Goal: Task Accomplishment & Management: Use online tool/utility

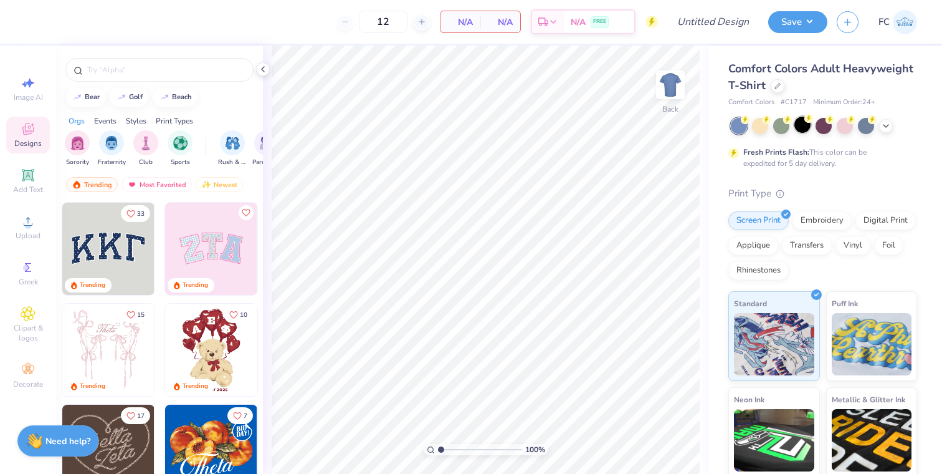
click at [805, 129] on div at bounding box center [803, 125] width 16 height 16
click at [16, 227] on div "Upload" at bounding box center [28, 227] width 44 height 37
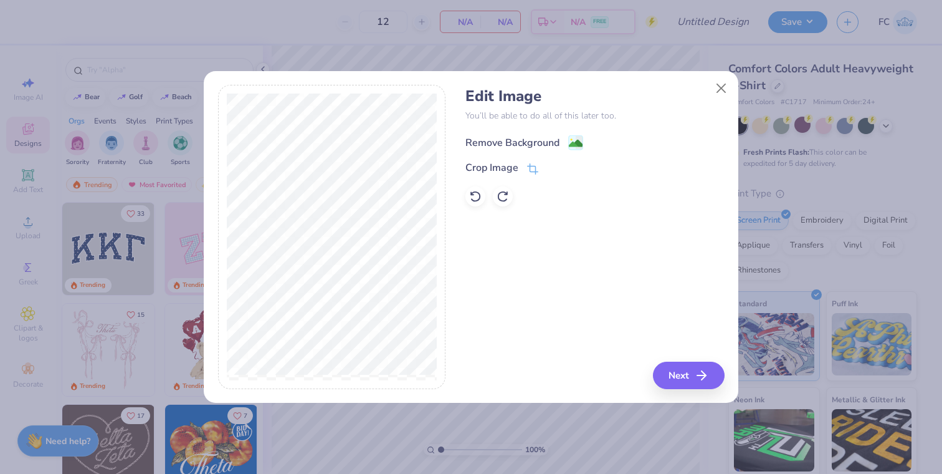
click at [572, 135] on rect at bounding box center [576, 142] width 14 height 14
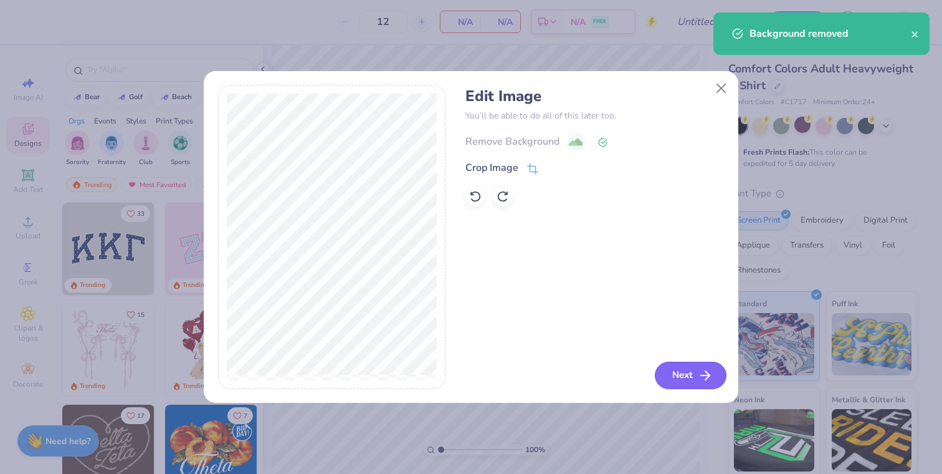
click at [674, 383] on button "Next" at bounding box center [691, 374] width 72 height 27
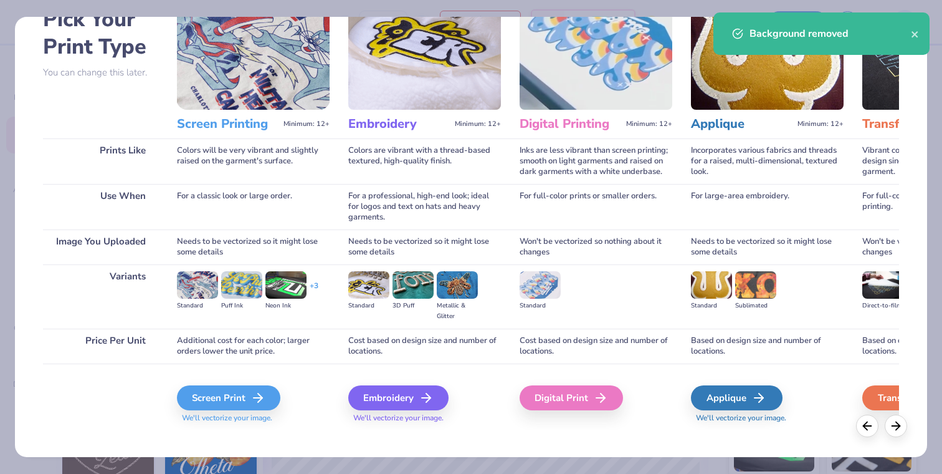
scroll to position [73, 0]
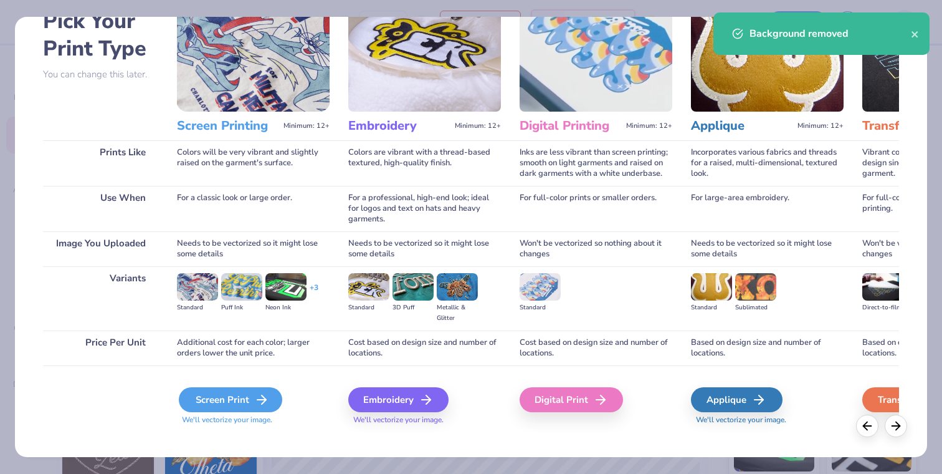
click at [242, 391] on div "Screen Print" at bounding box center [230, 399] width 103 height 25
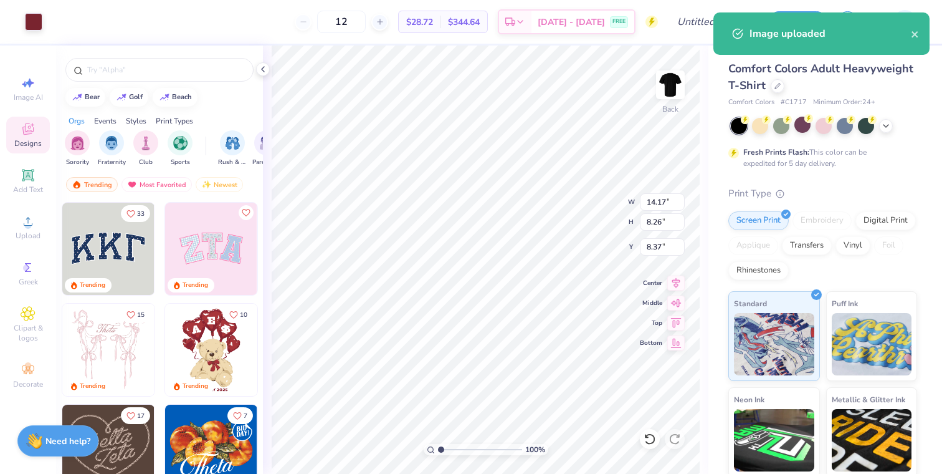
type input "4.24"
type input "2.47"
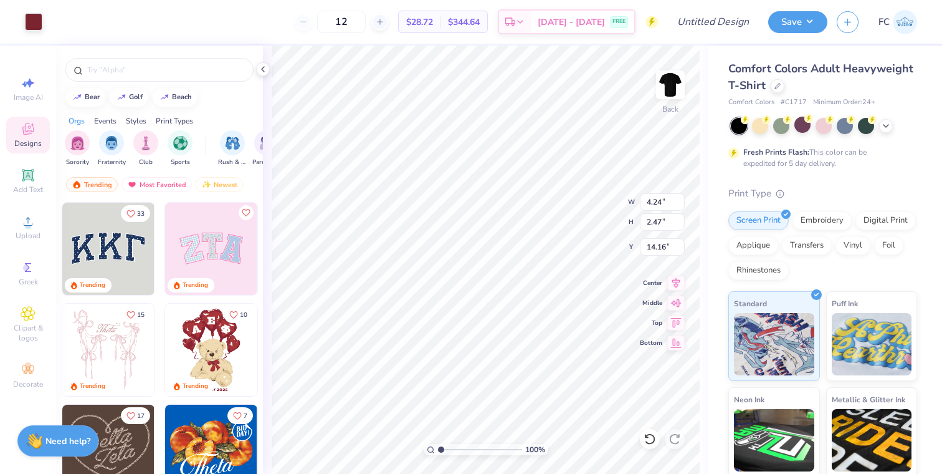
type input "3.00"
click at [664, 80] on img at bounding box center [671, 85] width 50 height 50
click at [33, 215] on icon at bounding box center [28, 221] width 15 height 15
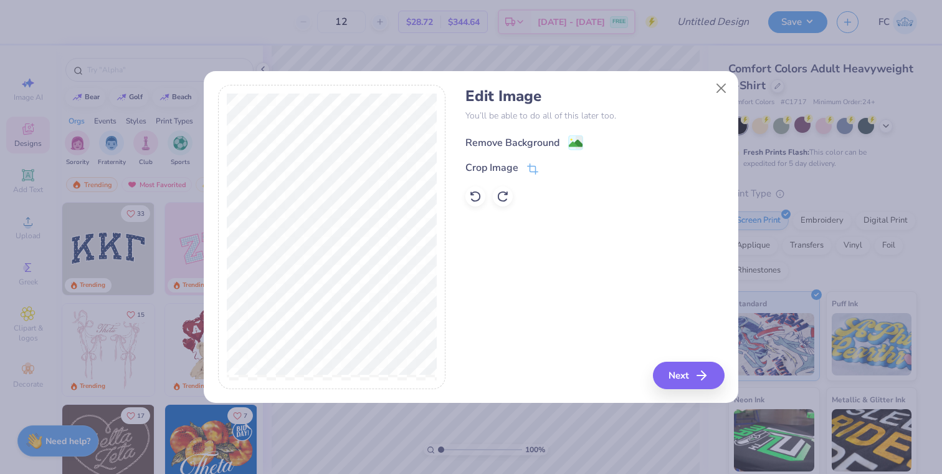
click at [572, 145] on image at bounding box center [576, 143] width 14 height 14
click at [676, 370] on button "Next" at bounding box center [691, 374] width 72 height 27
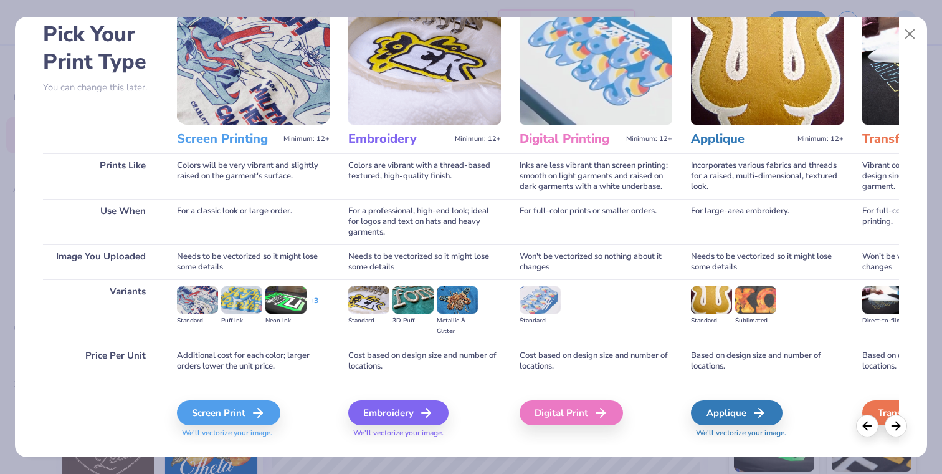
scroll to position [85, 0]
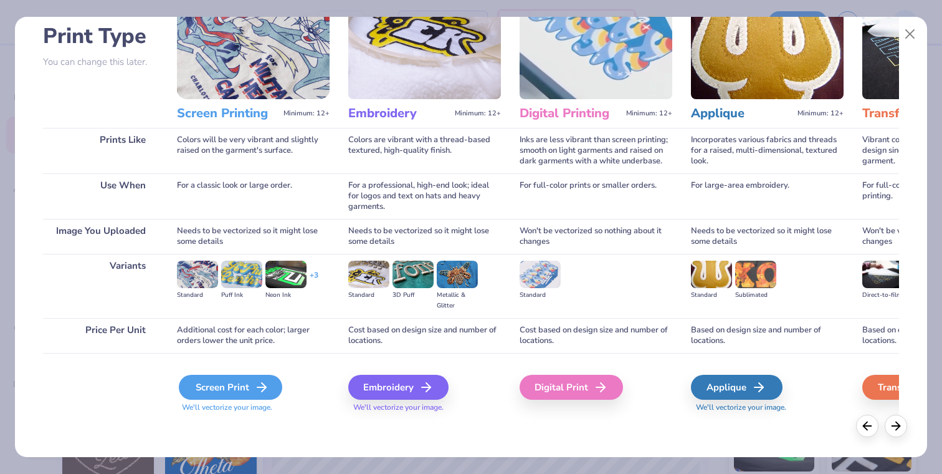
click at [247, 392] on div "Screen Print" at bounding box center [230, 387] width 103 height 25
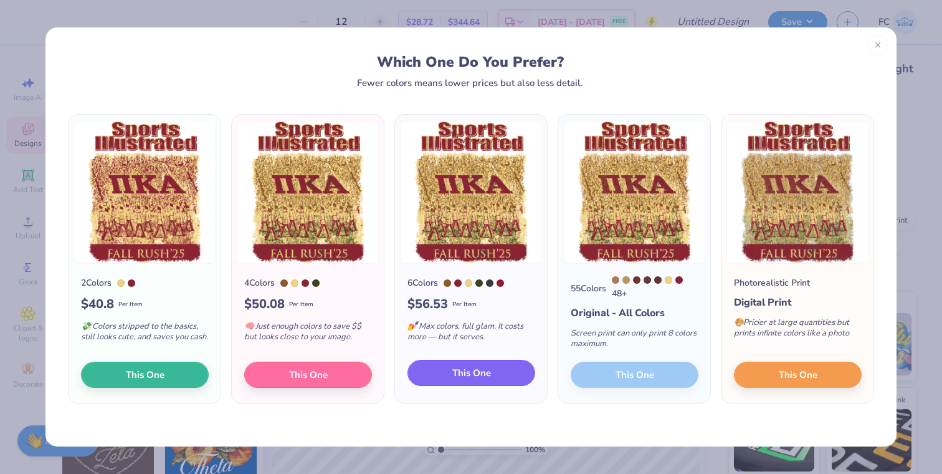
click at [481, 375] on span "This One" at bounding box center [471, 373] width 39 height 14
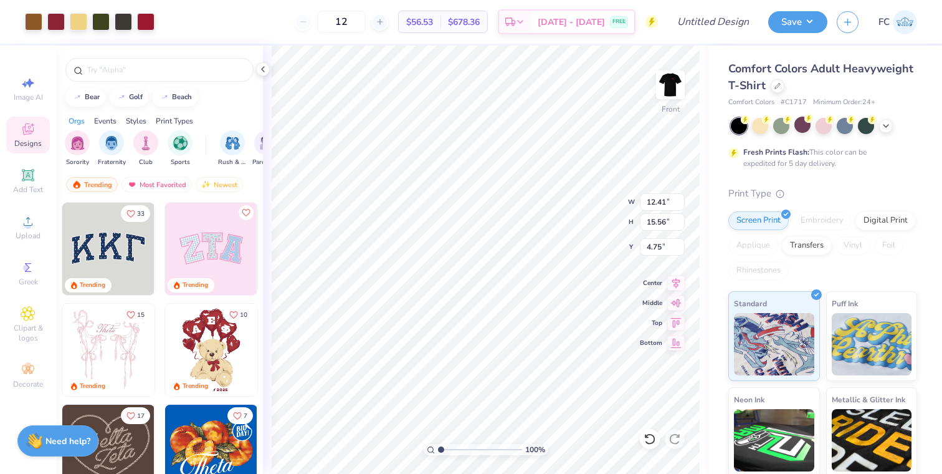
type input "12.41"
type input "15.56"
type input "3.00"
click at [676, 76] on img at bounding box center [671, 85] width 50 height 50
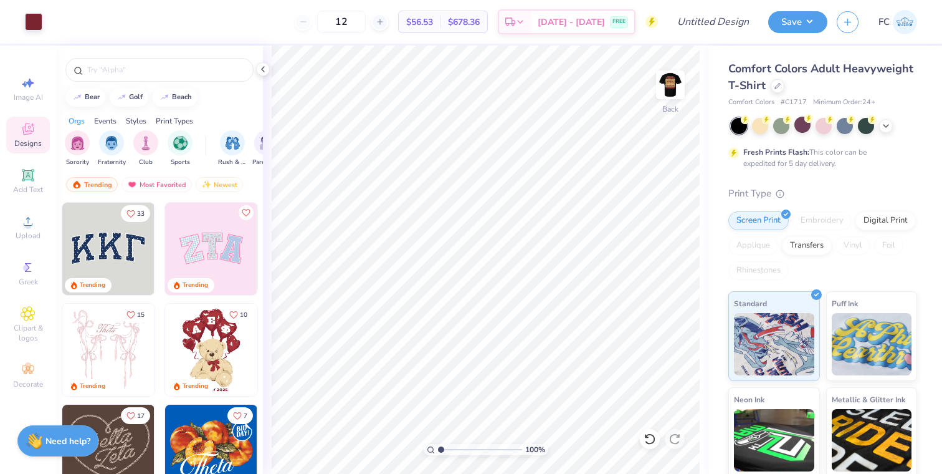
click at [676, 76] on img at bounding box center [670, 84] width 25 height 25
click at [366, 25] on input "12" at bounding box center [341, 22] width 49 height 22
type input "60"
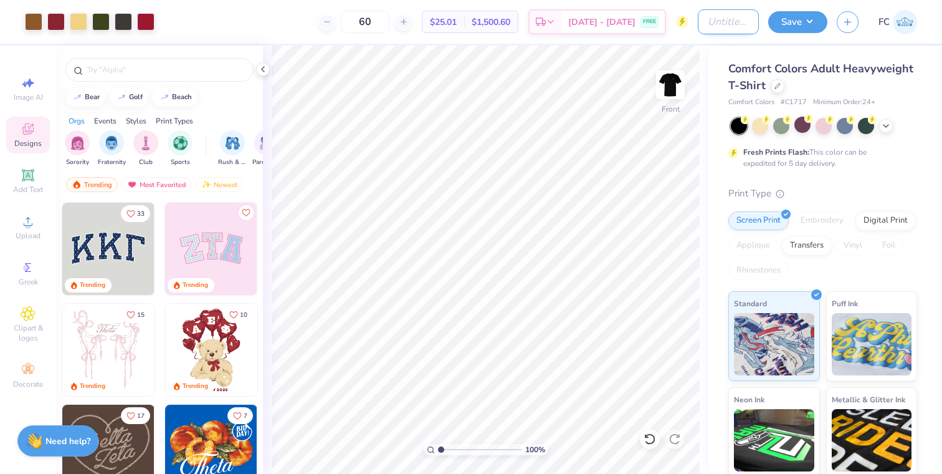
click at [732, 21] on input "Design Title" at bounding box center [728, 21] width 61 height 25
type input "PIKE Rush Shirts"
click at [785, 26] on button "Save" at bounding box center [797, 20] width 59 height 22
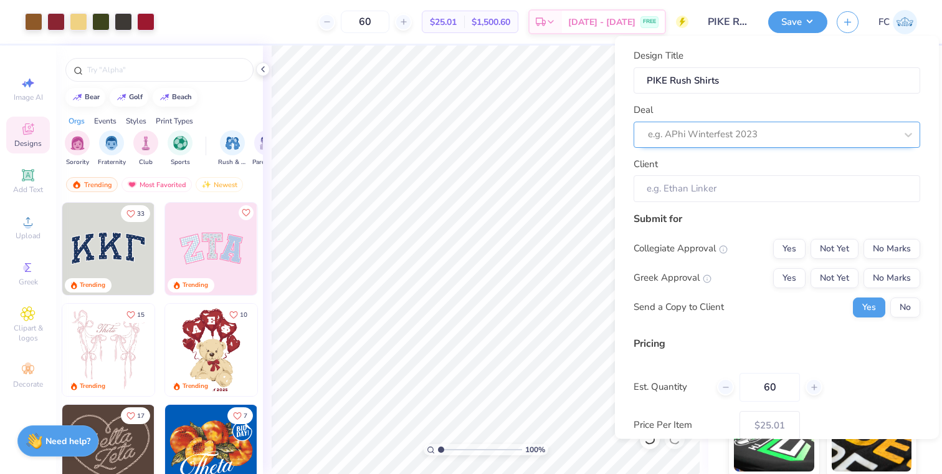
click at [796, 138] on div at bounding box center [772, 134] width 248 height 17
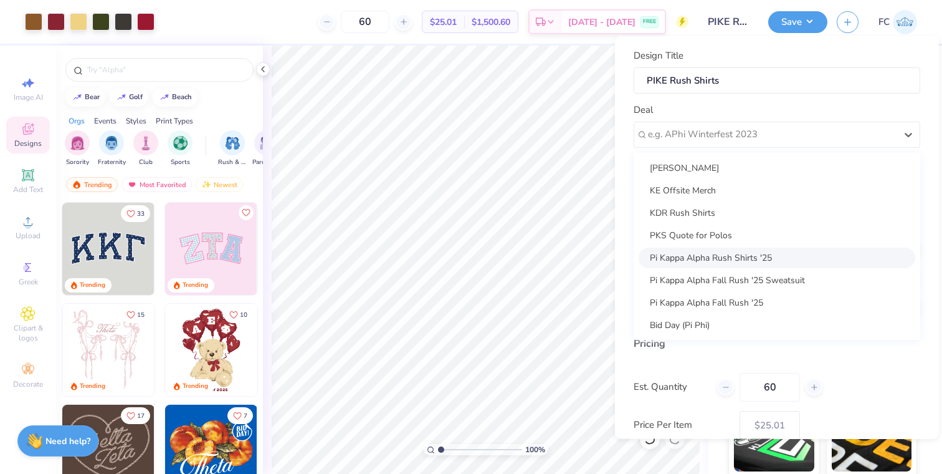
click at [750, 261] on div "Pi Kappa Alpha Rush Shirts '25" at bounding box center [777, 257] width 277 height 21
type input "[PERSON_NAME]"
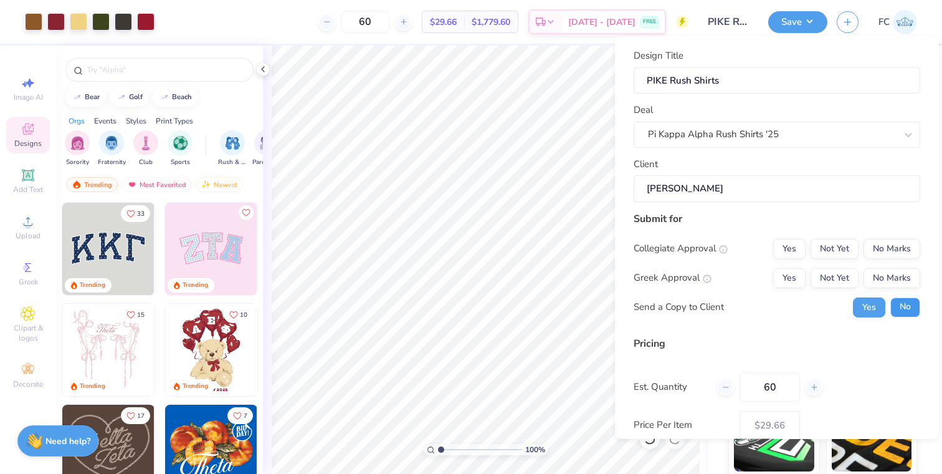
click at [901, 308] on button "No" at bounding box center [906, 307] width 30 height 20
click at [793, 274] on button "Yes" at bounding box center [789, 277] width 32 height 20
click at [889, 242] on button "No Marks" at bounding box center [892, 248] width 57 height 20
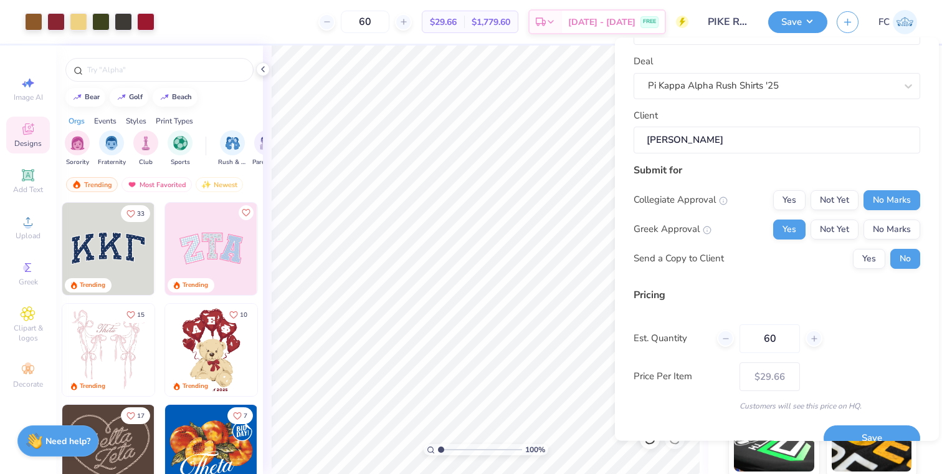
scroll to position [72, 0]
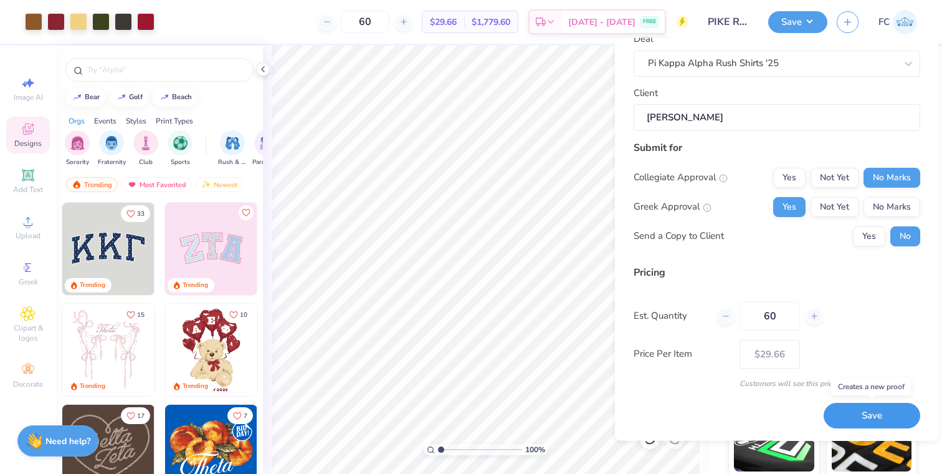
click at [842, 416] on button "Save" at bounding box center [872, 416] width 97 height 26
type input "– –"
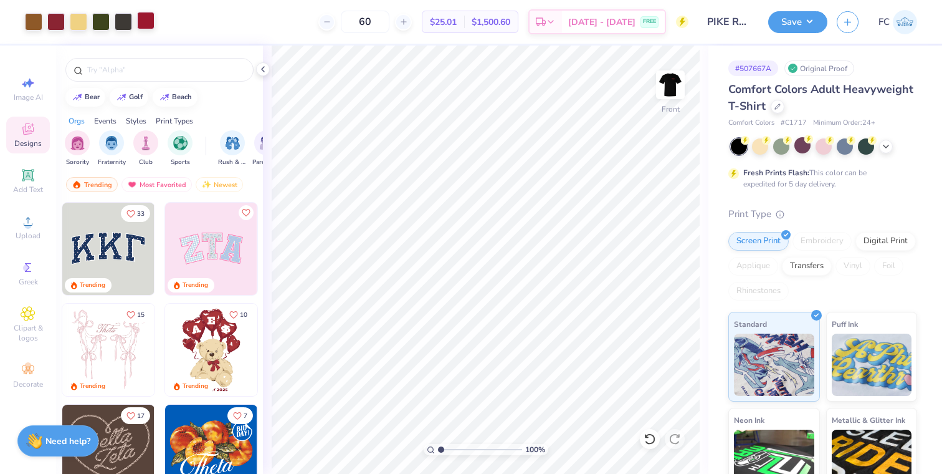
click at [144, 22] on div at bounding box center [145, 20] width 17 height 17
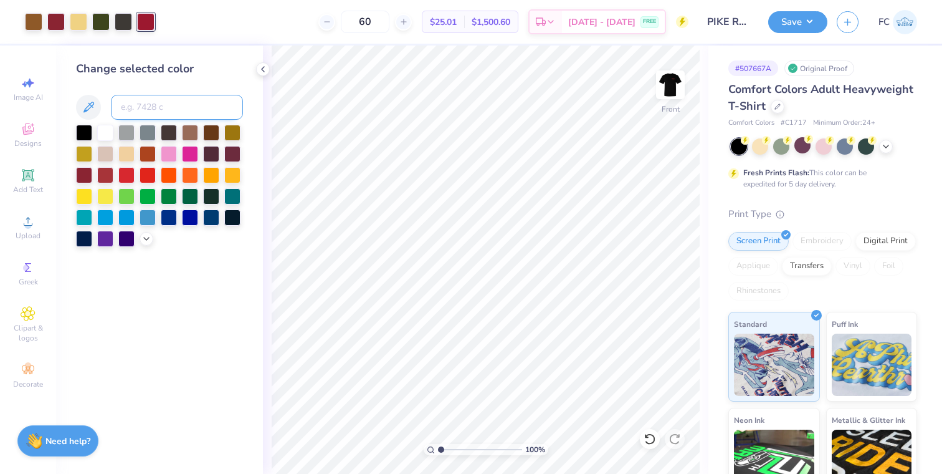
click at [143, 107] on input at bounding box center [177, 107] width 132 height 25
type input "202"
click at [158, 33] on div "Art colors 60 $29.66 Per Item $1,779.60 Total Est. Delivery [DATE] - [DATE] FRE…" at bounding box center [471, 22] width 942 height 44
click at [886, 146] on polyline at bounding box center [886, 145] width 5 height 2
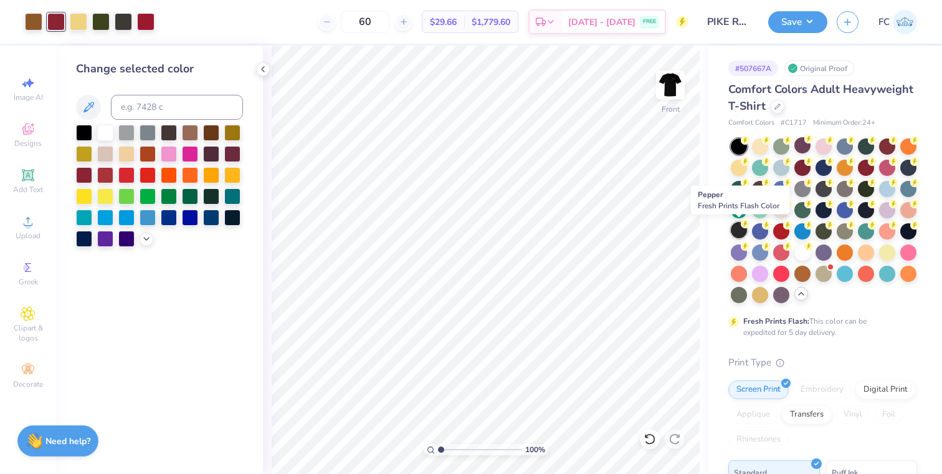
click at [731, 231] on div at bounding box center [739, 230] width 16 height 16
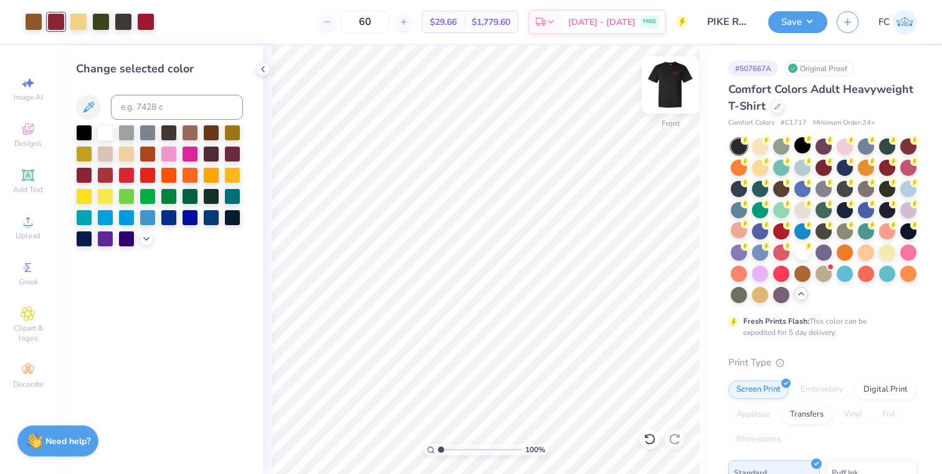
click at [668, 77] on img at bounding box center [671, 85] width 50 height 50
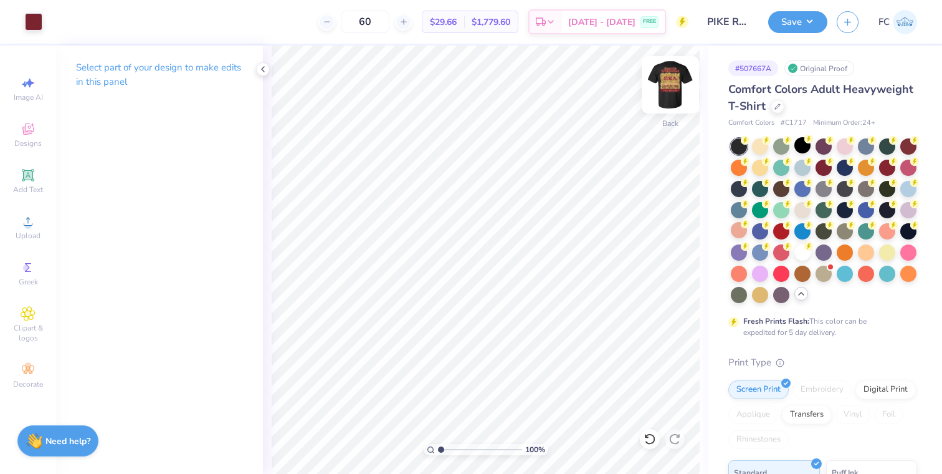
click at [675, 82] on img at bounding box center [671, 85] width 50 height 50
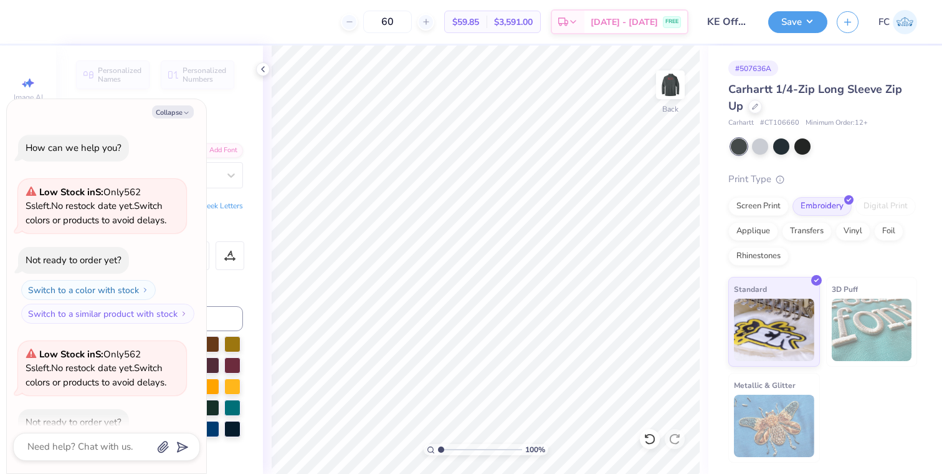
scroll to position [136, 0]
